Goal: Task Accomplishment & Management: Use online tool/utility

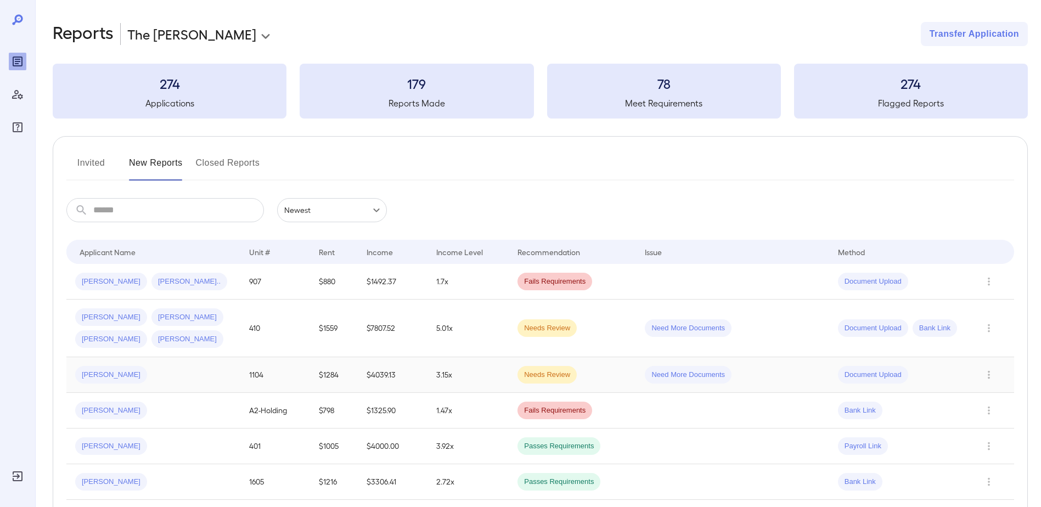
click at [729, 368] on td "Need More Documents" at bounding box center [732, 375] width 193 height 36
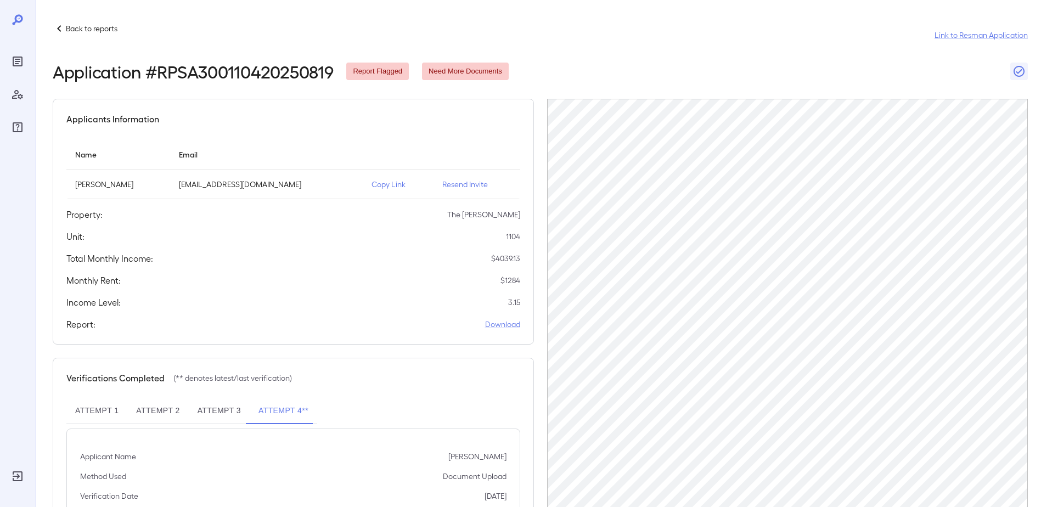
click at [97, 30] on p "Back to reports" at bounding box center [92, 28] width 52 height 11
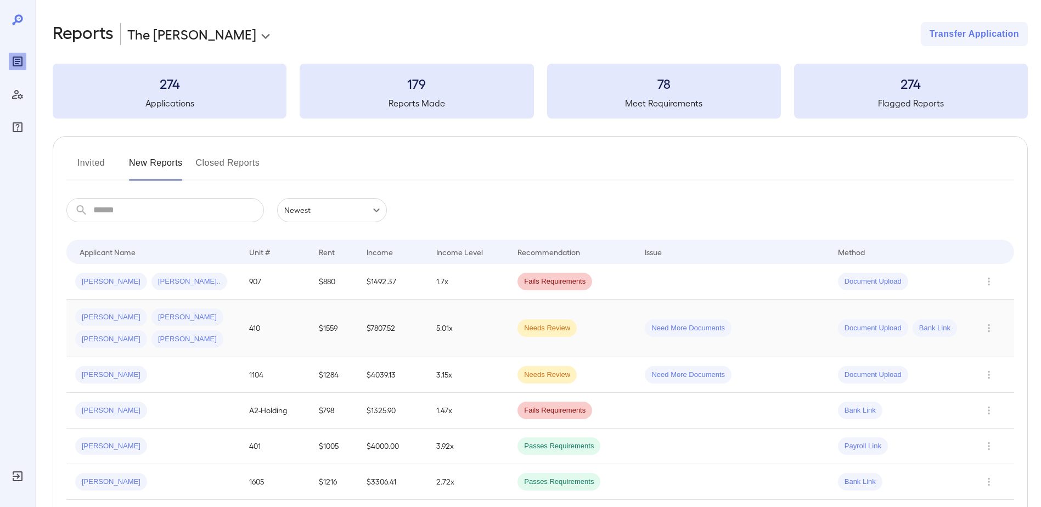
click at [100, 321] on span "[PERSON_NAME]" at bounding box center [111, 317] width 72 height 10
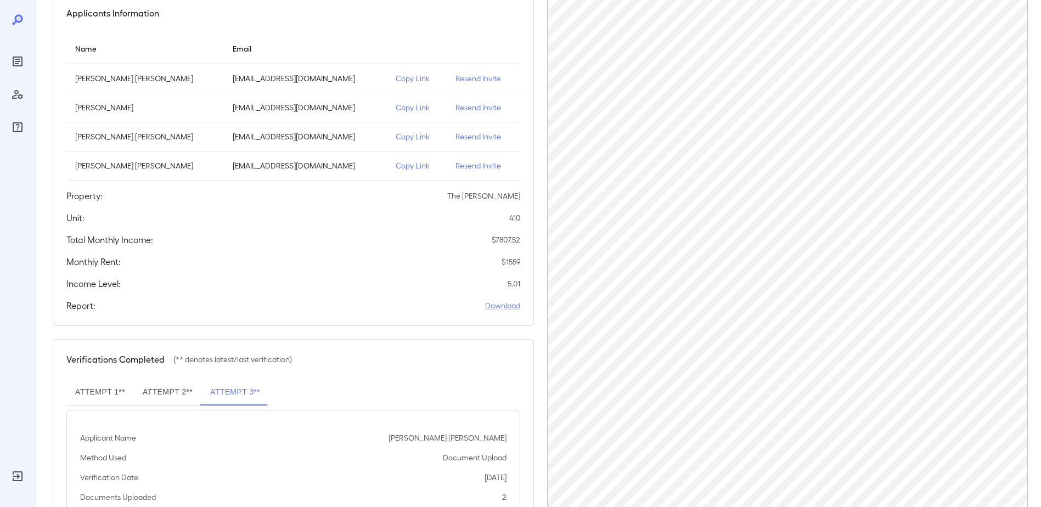
scroll to position [110, 0]
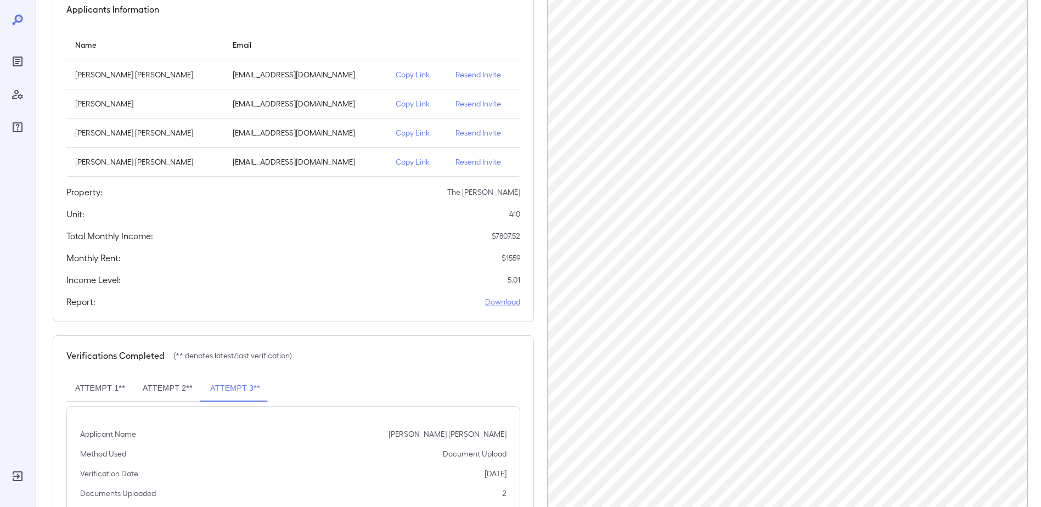
click at [396, 105] on p "Copy Link" at bounding box center [417, 103] width 42 height 11
